Goal: Transaction & Acquisition: Purchase product/service

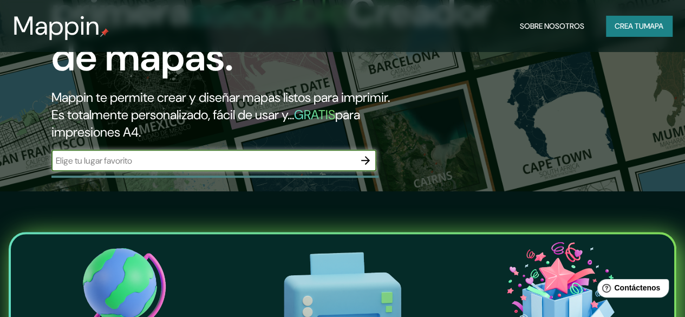
scroll to position [127, 0]
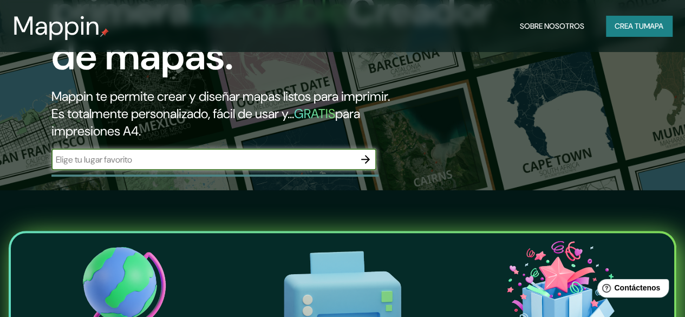
click at [188, 166] on input "text" at bounding box center [202, 159] width 303 height 12
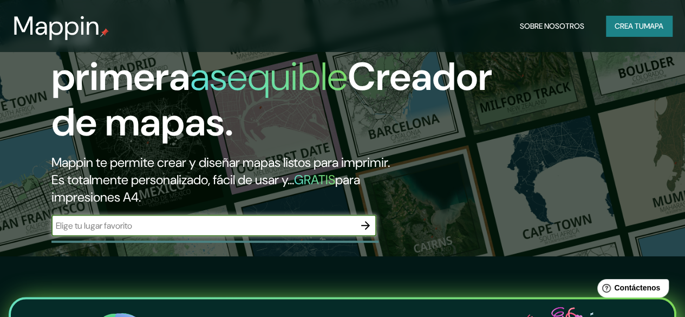
scroll to position [60, 0]
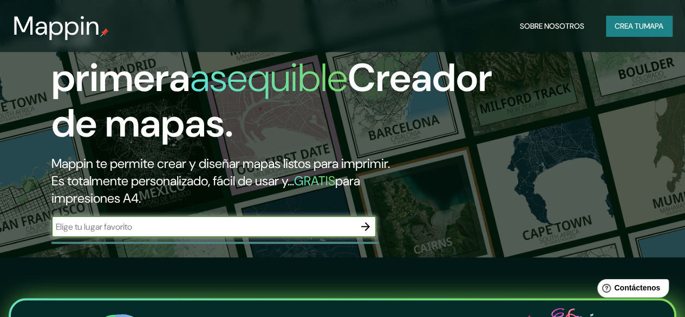
click at [141, 233] on input "text" at bounding box center [202, 226] width 303 height 12
type input "[PERSON_NAME] [GEOGRAPHIC_DATA] y region insular"
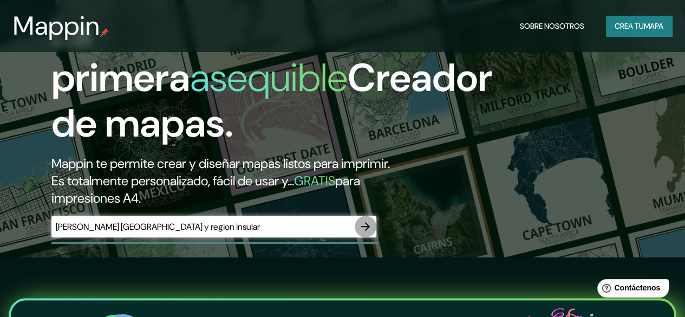
click at [363, 233] on icon "button" at bounding box center [365, 226] width 13 height 13
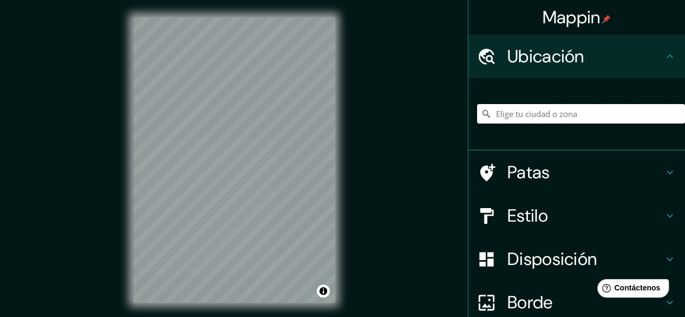
click at [500, 111] on input "Elige tu ciudad o zona" at bounding box center [581, 113] width 208 height 19
type input "[GEOGRAPHIC_DATA][PERSON_NAME][GEOGRAPHIC_DATA][DATE] - [PERSON_NAME][STREET_AD…"
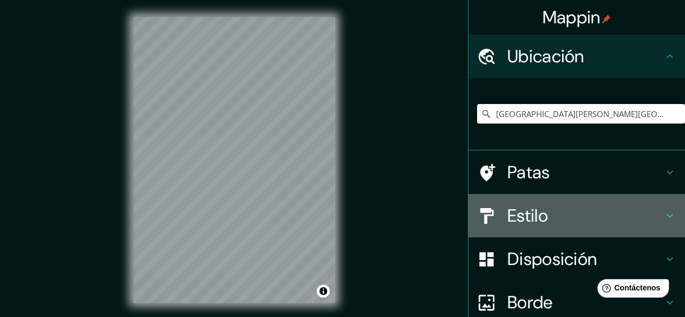
click at [517, 211] on font "Estilo" at bounding box center [527, 215] width 41 height 23
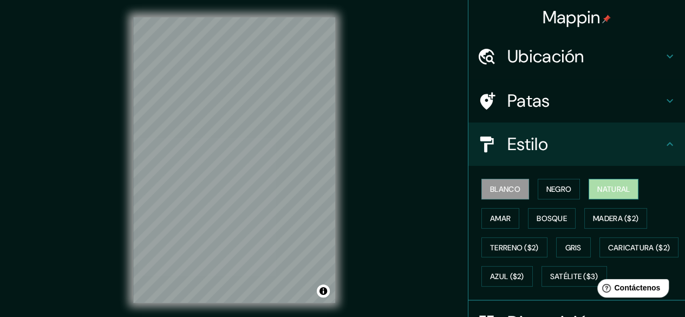
click at [599, 189] on font "Natural" at bounding box center [613, 189] width 32 height 10
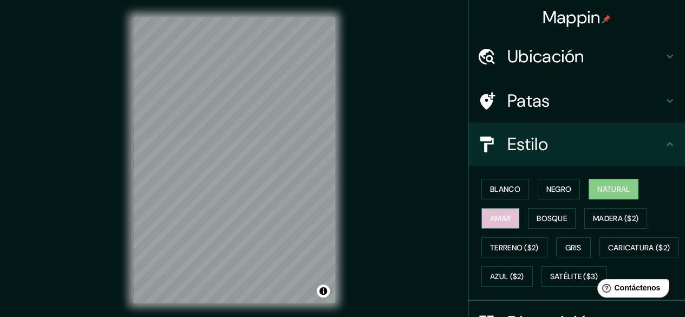
click at [510, 223] on button "Amar" at bounding box center [500, 218] width 38 height 21
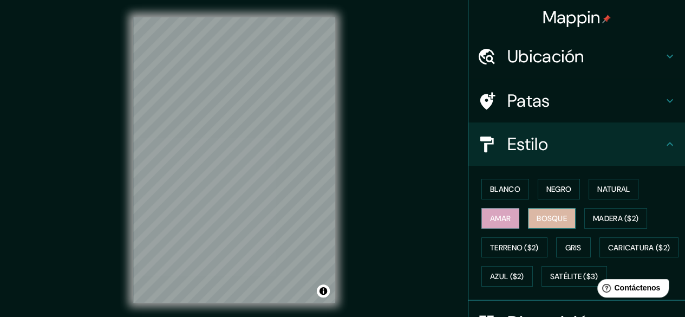
click at [548, 220] on font "Bosque" at bounding box center [552, 218] width 30 height 10
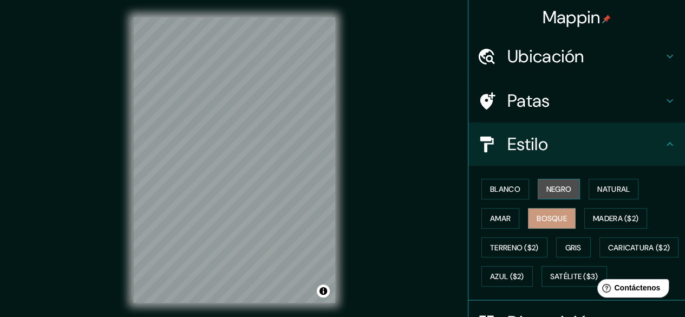
click at [549, 190] on font "Negro" at bounding box center [558, 189] width 25 height 10
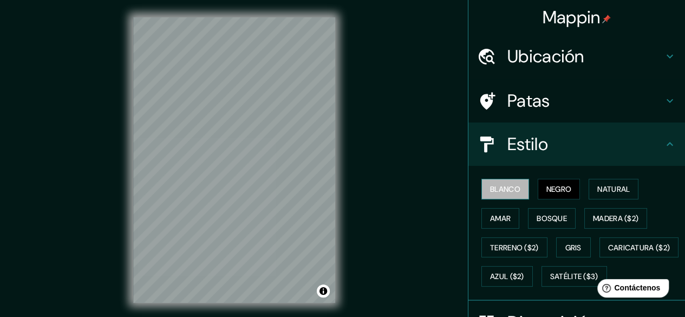
click at [511, 191] on font "Blanco" at bounding box center [505, 189] width 30 height 10
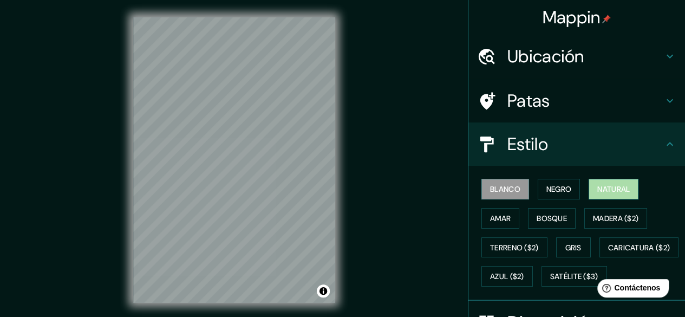
click at [602, 184] on font "Natural" at bounding box center [613, 189] width 32 height 10
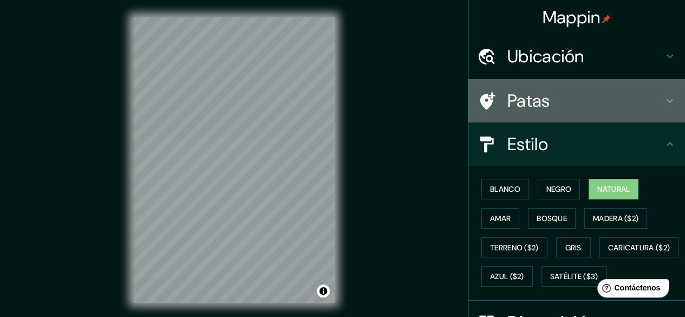
click at [584, 98] on h4 "Patas" at bounding box center [585, 101] width 156 height 22
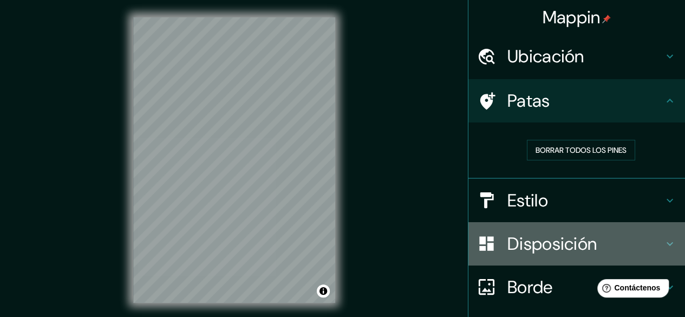
click at [561, 252] on font "Disposición" at bounding box center [551, 243] width 89 height 23
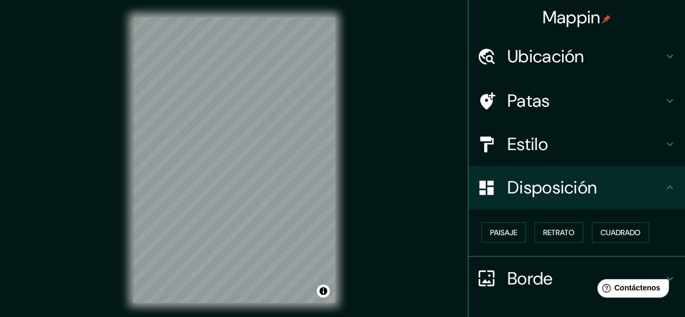
click at [519, 235] on div "Paisaje Retrato Cuadrado" at bounding box center [581, 232] width 208 height 29
click at [504, 231] on font "Paisaje" at bounding box center [503, 232] width 27 height 10
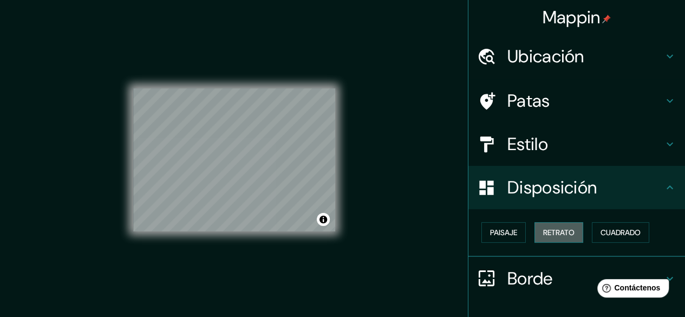
click at [545, 235] on font "Retrato" at bounding box center [558, 232] width 31 height 10
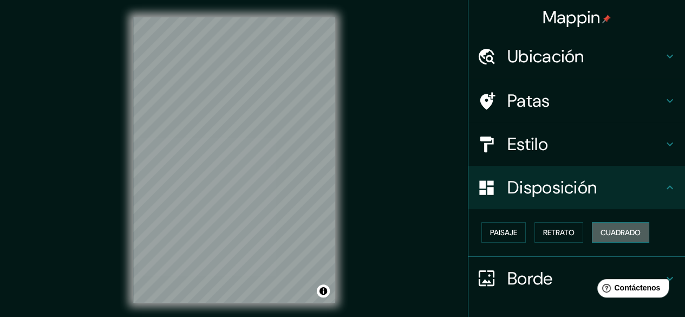
click at [592, 237] on button "Cuadrado" at bounding box center [620, 232] width 57 height 21
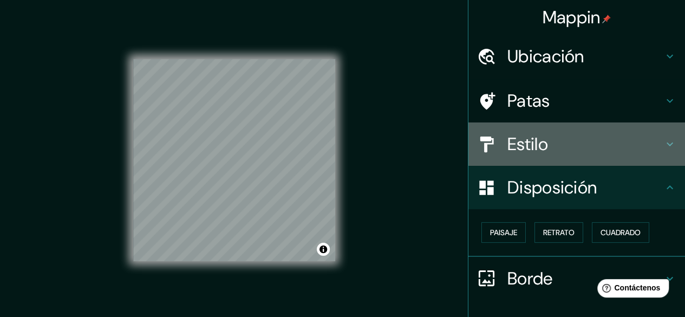
click at [558, 153] on h4 "Estilo" at bounding box center [585, 144] width 156 height 22
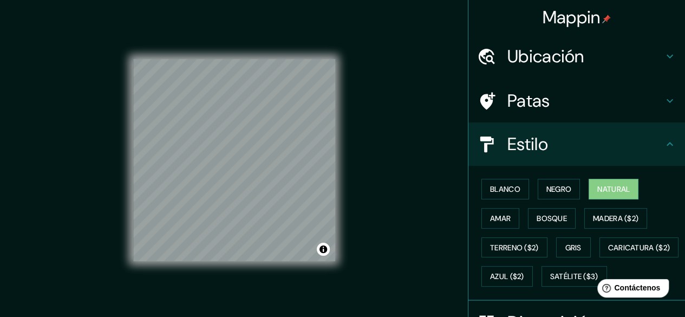
click at [549, 57] on font "Ubicación" at bounding box center [545, 56] width 77 height 23
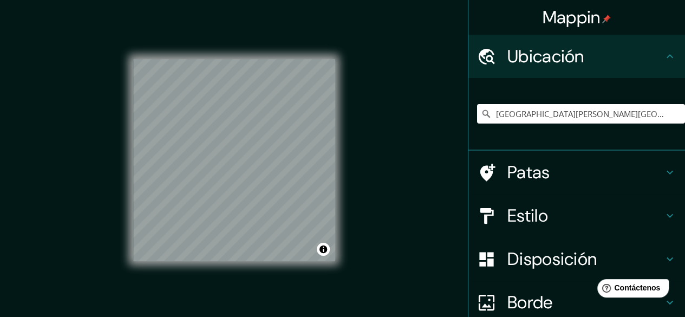
click at [541, 249] on font "Disposición" at bounding box center [551, 259] width 89 height 23
